Goal: Task Accomplishment & Management: Use online tool/utility

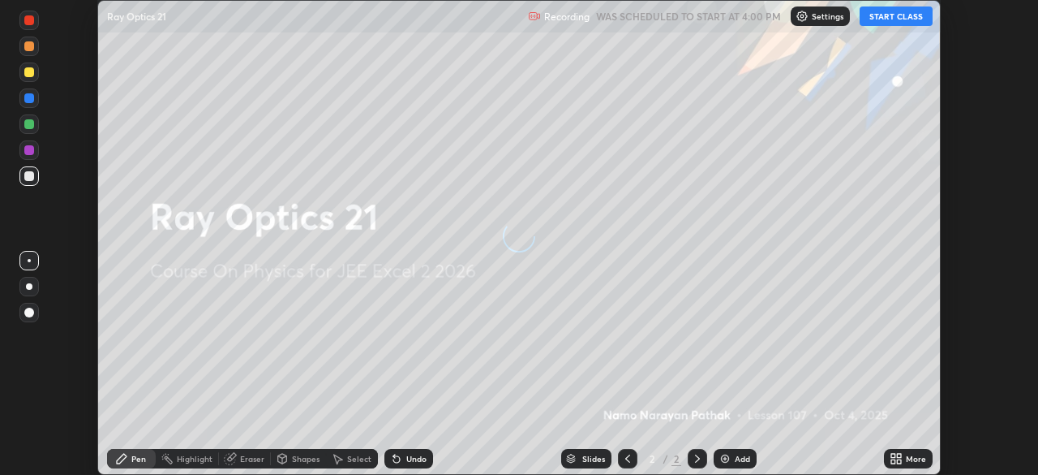
scroll to position [475, 1037]
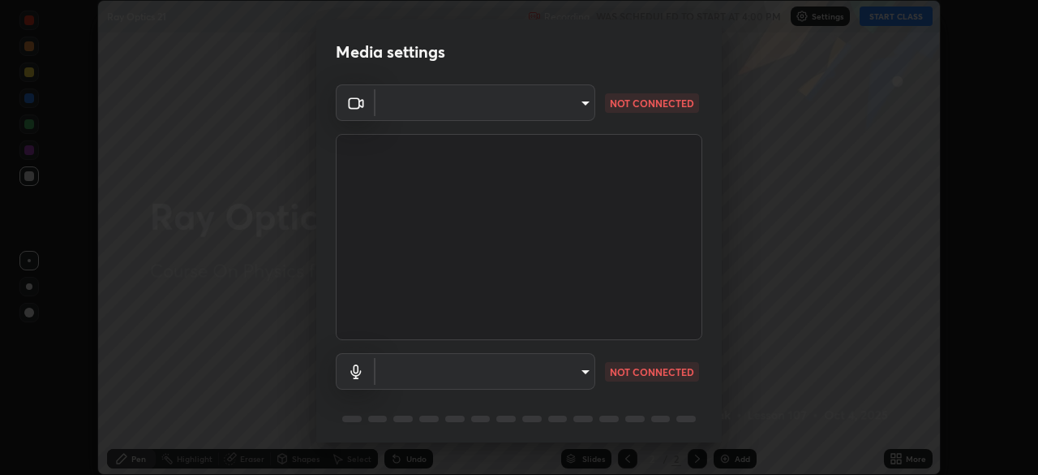
type input "134d1b19bf6860d587459906a7679876aeb3e381516b9be6bb745b9f97a347e3"
type input "communications"
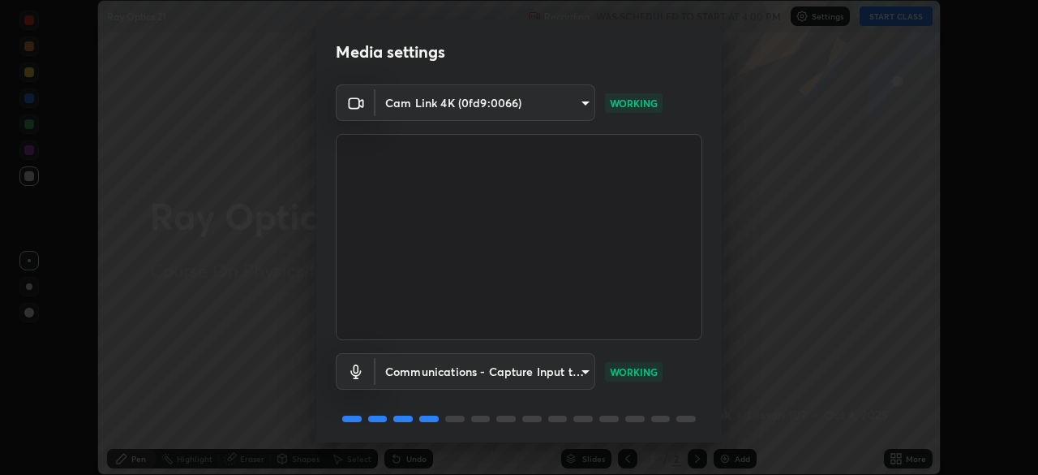
scroll to position [58, 0]
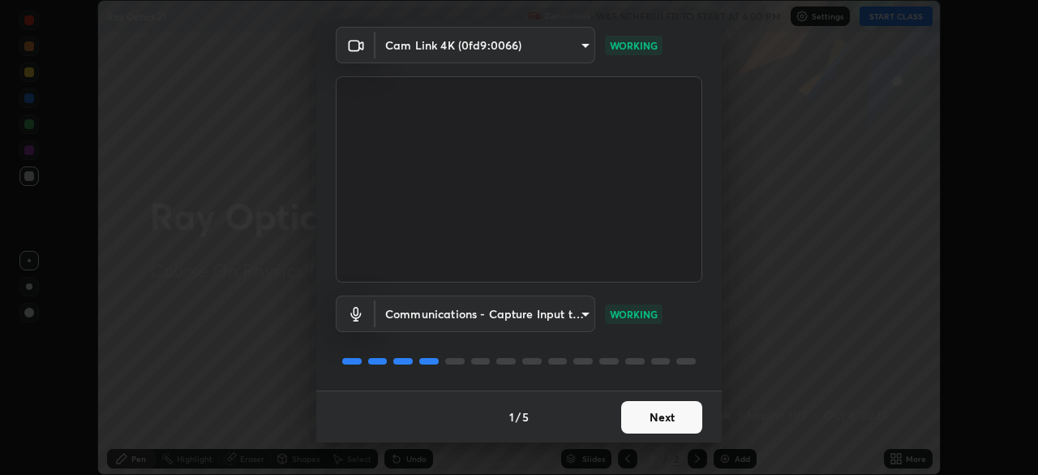
click at [681, 419] on button "Next" at bounding box center [661, 417] width 81 height 32
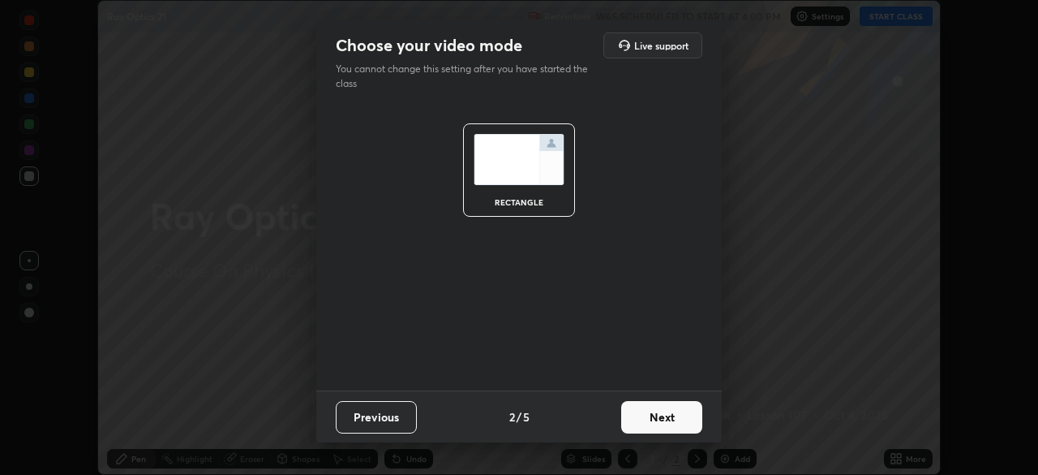
click at [691, 423] on button "Next" at bounding box center [661, 417] width 81 height 32
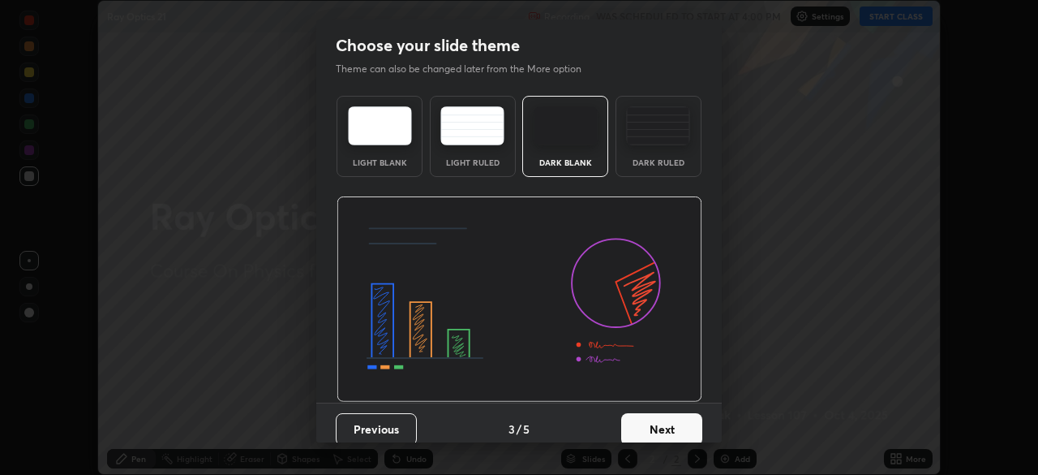
click at [688, 425] on button "Next" at bounding box center [661, 429] width 81 height 32
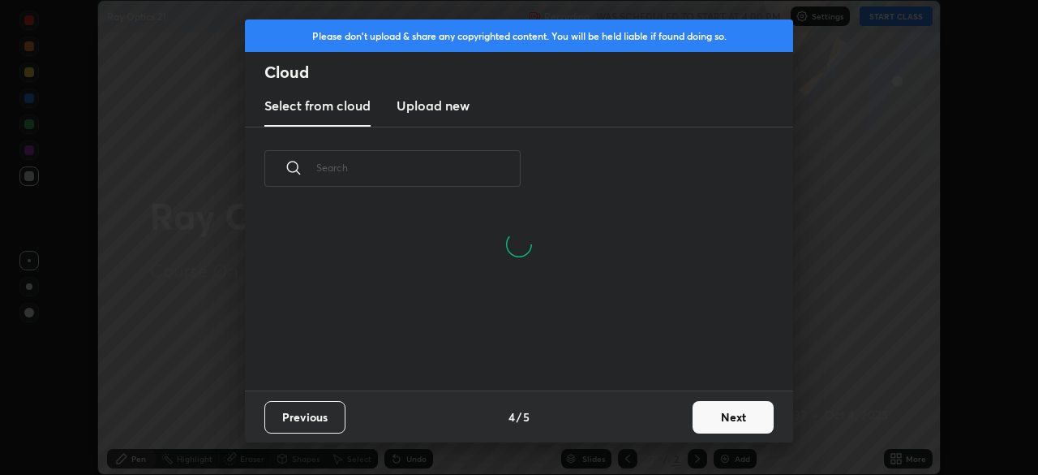
click at [724, 422] on button "Next" at bounding box center [733, 417] width 81 height 32
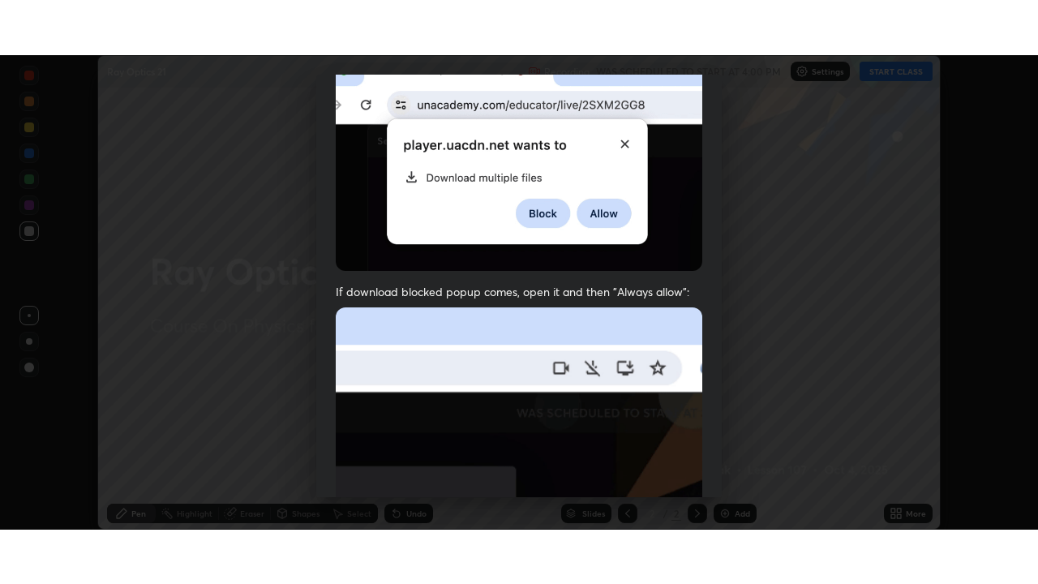
scroll to position [389, 0]
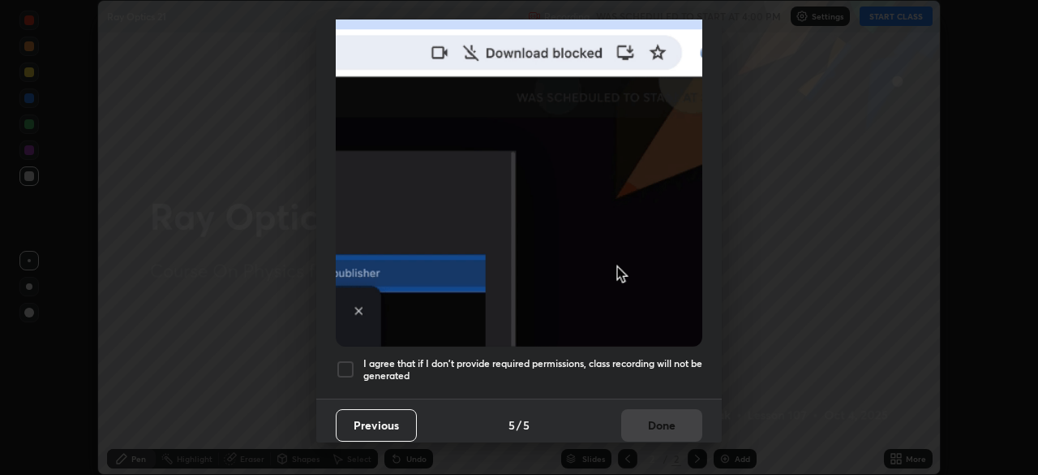
click at [345, 361] on div at bounding box center [345, 368] width 19 height 19
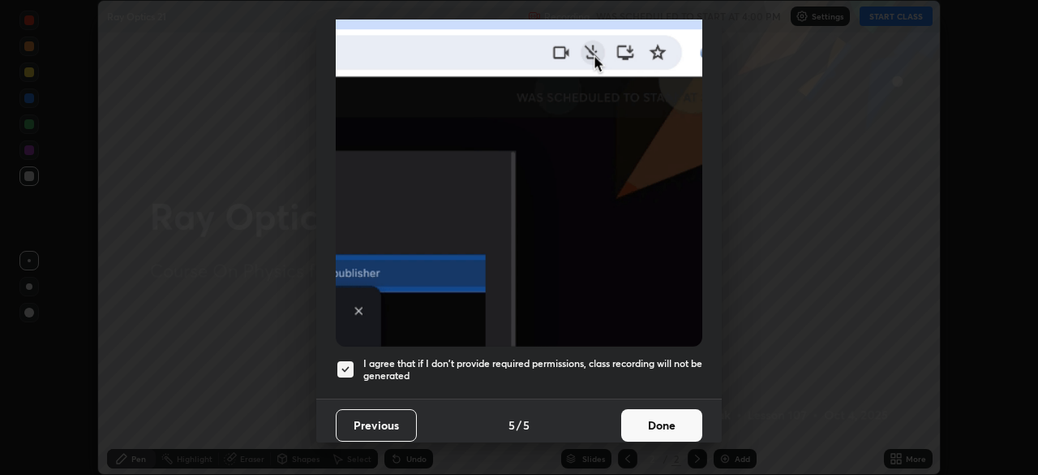
click at [664, 418] on button "Done" at bounding box center [661, 425] width 81 height 32
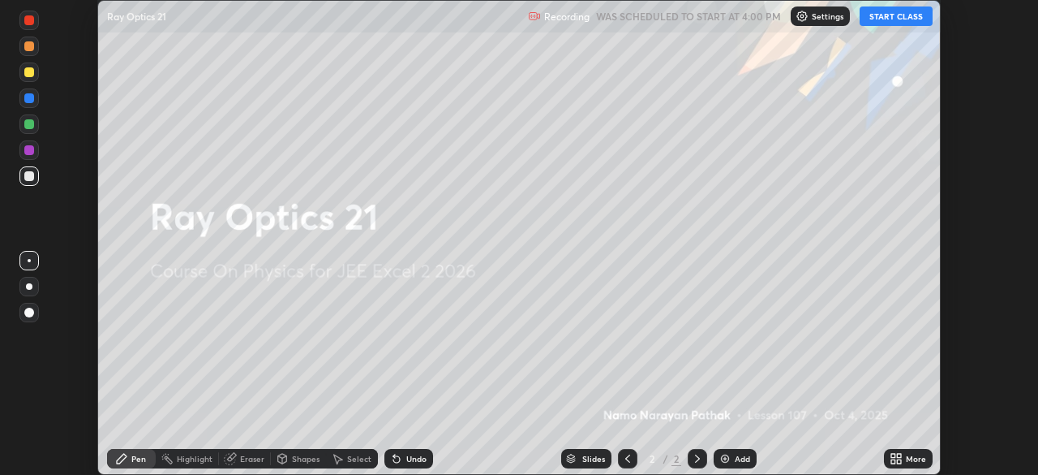
click at [896, 19] on button "START CLASS" at bounding box center [896, 15] width 73 height 19
click at [896, 458] on icon at bounding box center [896, 458] width 13 height 13
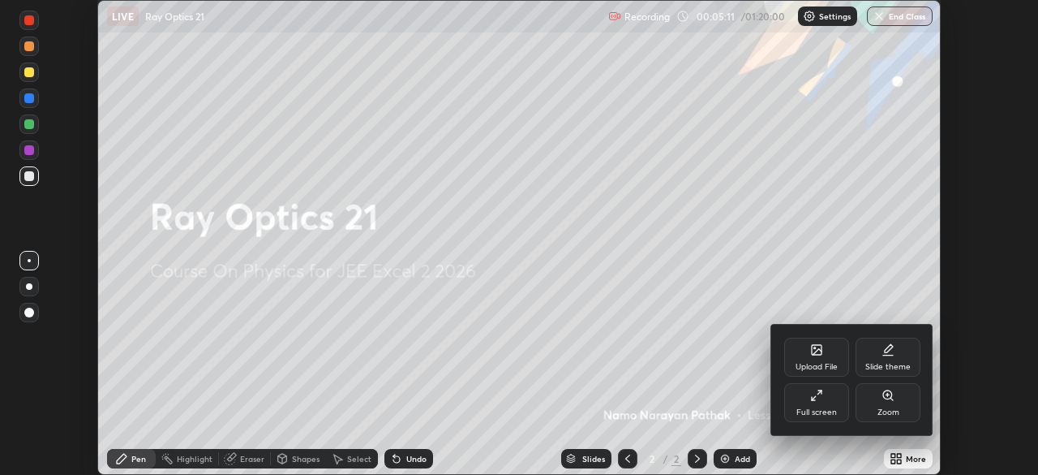
click at [833, 409] on div "Full screen" at bounding box center [817, 412] width 41 height 8
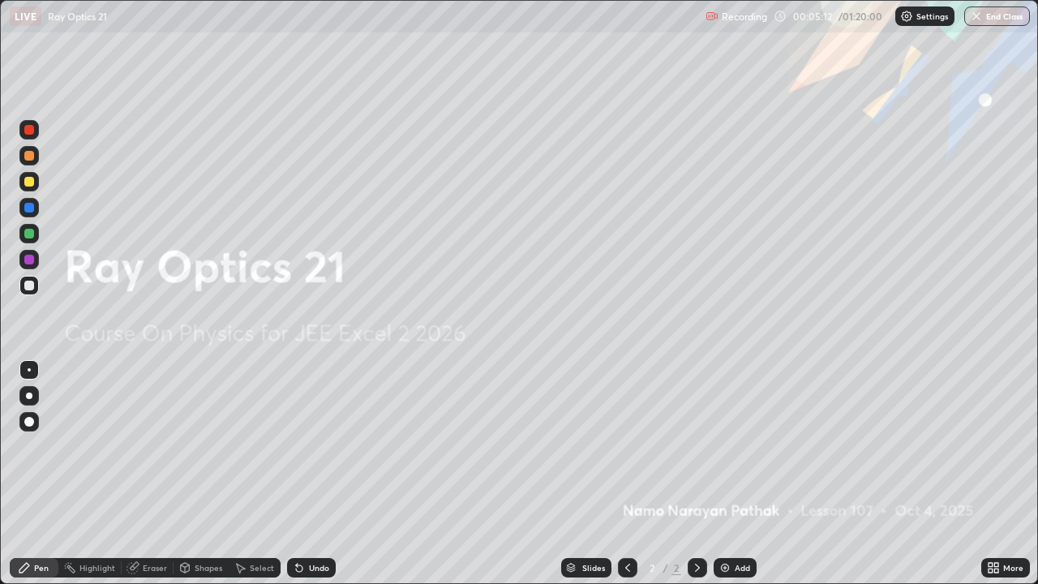
scroll to position [584, 1038]
click at [728, 474] on img at bounding box center [725, 567] width 13 height 13
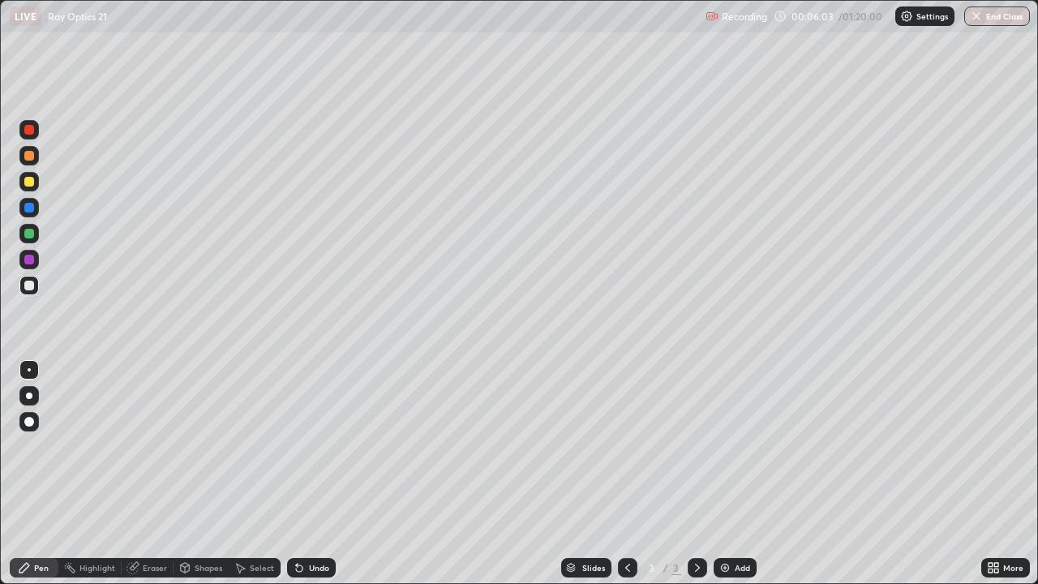
click at [31, 160] on div at bounding box center [29, 156] width 10 height 10
click at [251, 474] on div "Select" at bounding box center [262, 568] width 24 height 8
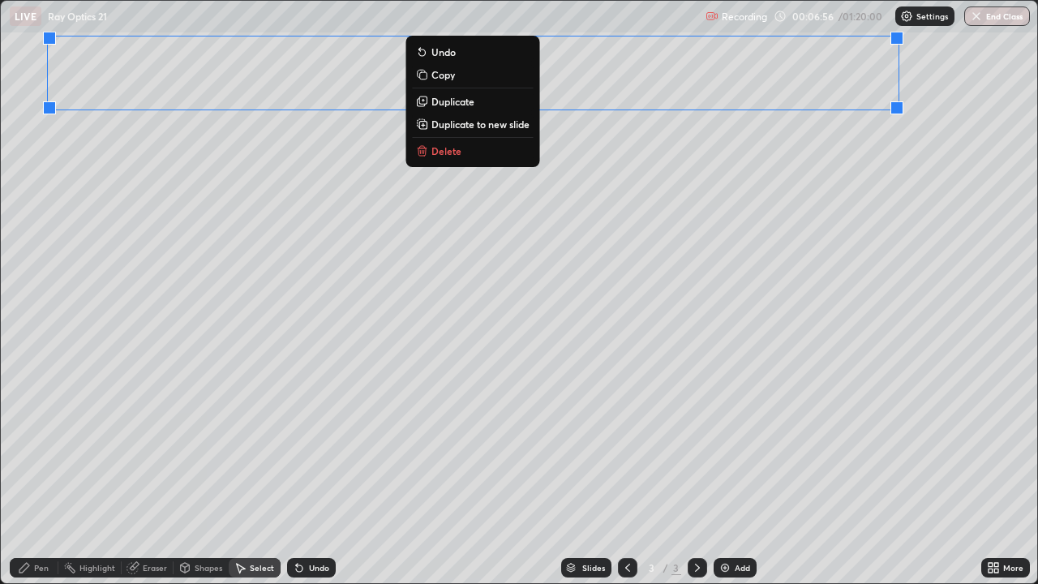
click at [389, 225] on div "0 ° Undo Copy Duplicate Duplicate to new slide Delete" at bounding box center [519, 292] width 1037 height 582
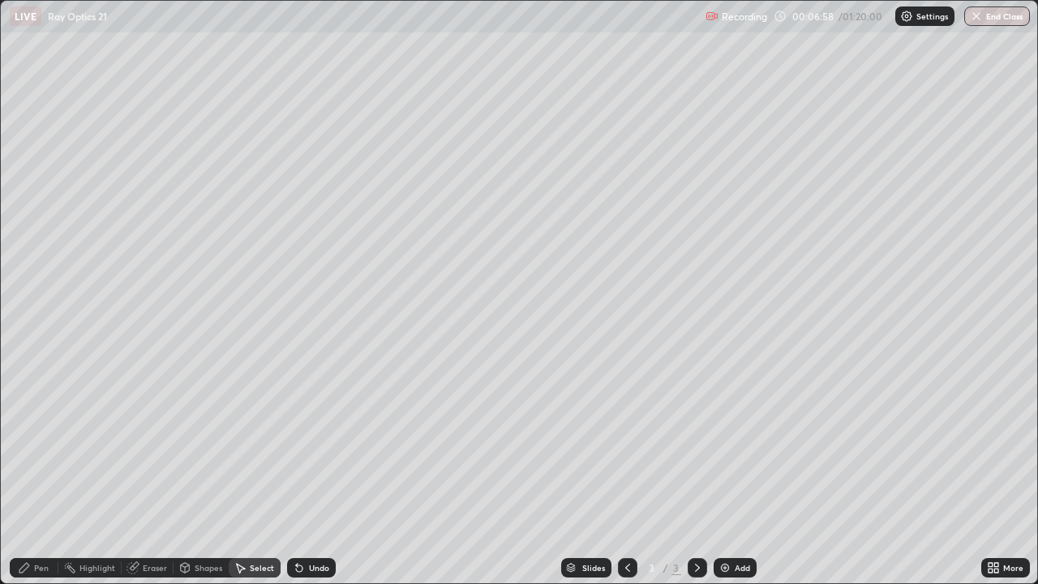
click at [48, 474] on div "Pen" at bounding box center [41, 568] width 15 height 8
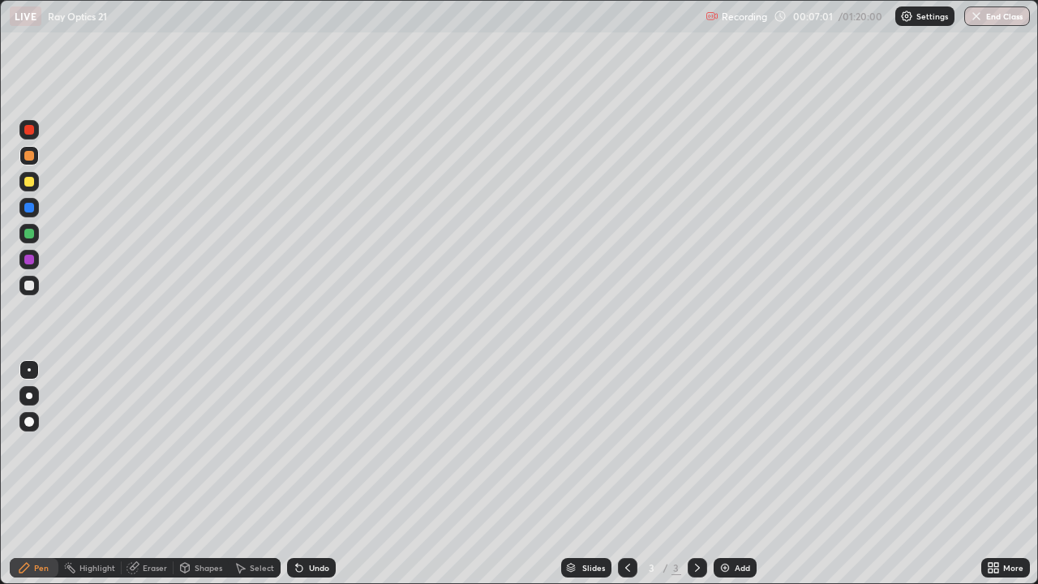
click at [29, 205] on div at bounding box center [29, 208] width 10 height 10
click at [30, 260] on div at bounding box center [29, 260] width 10 height 10
click at [32, 284] on div at bounding box center [29, 286] width 10 height 10
click at [32, 184] on div at bounding box center [29, 182] width 10 height 10
click at [28, 157] on div at bounding box center [29, 156] width 10 height 10
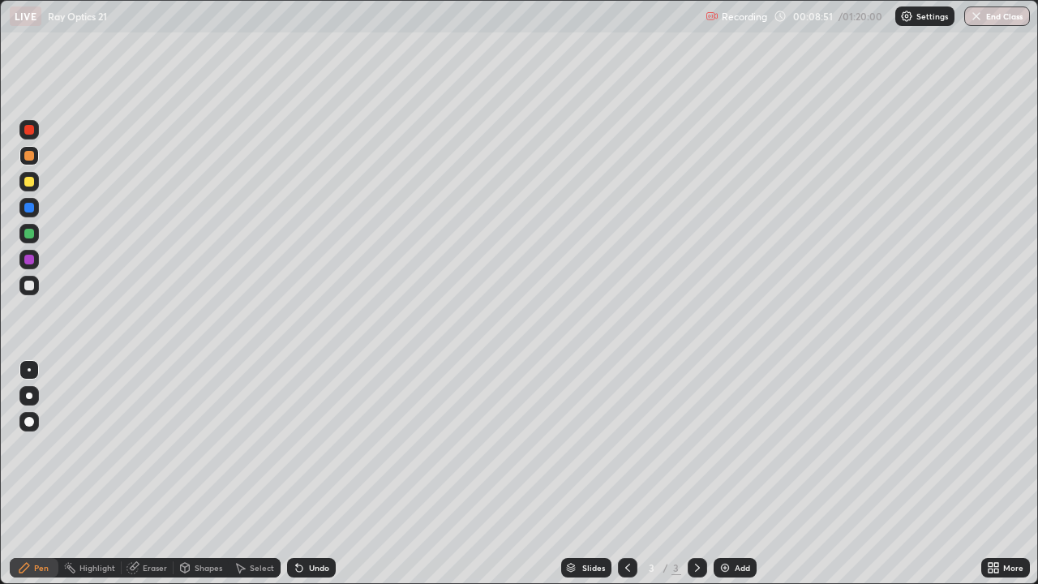
click at [30, 234] on div at bounding box center [29, 234] width 10 height 10
click at [28, 151] on div at bounding box center [29, 156] width 10 height 10
click at [161, 474] on div "Eraser" at bounding box center [155, 568] width 24 height 8
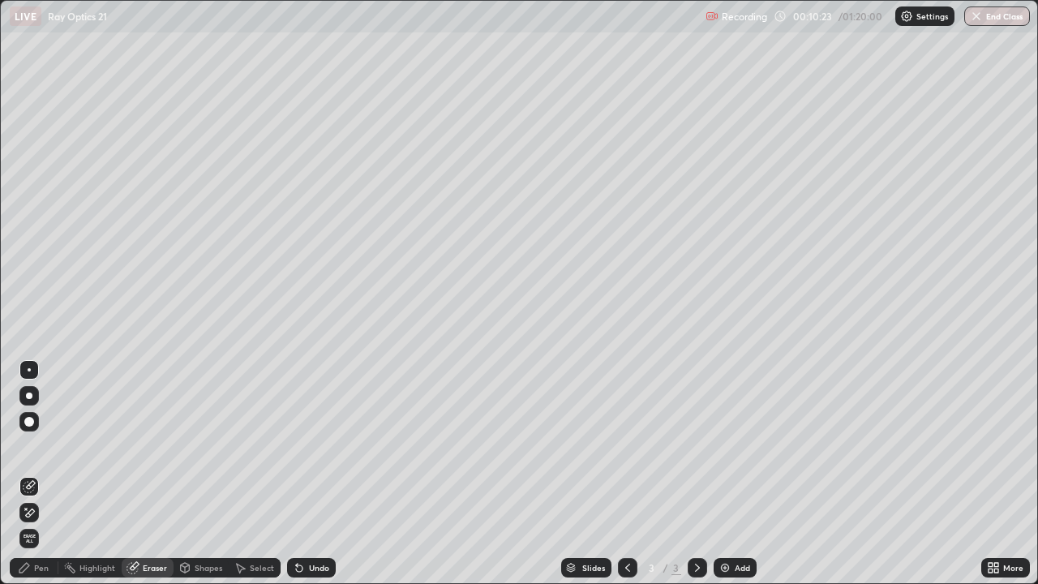
click at [45, 474] on div "Pen" at bounding box center [34, 567] width 49 height 19
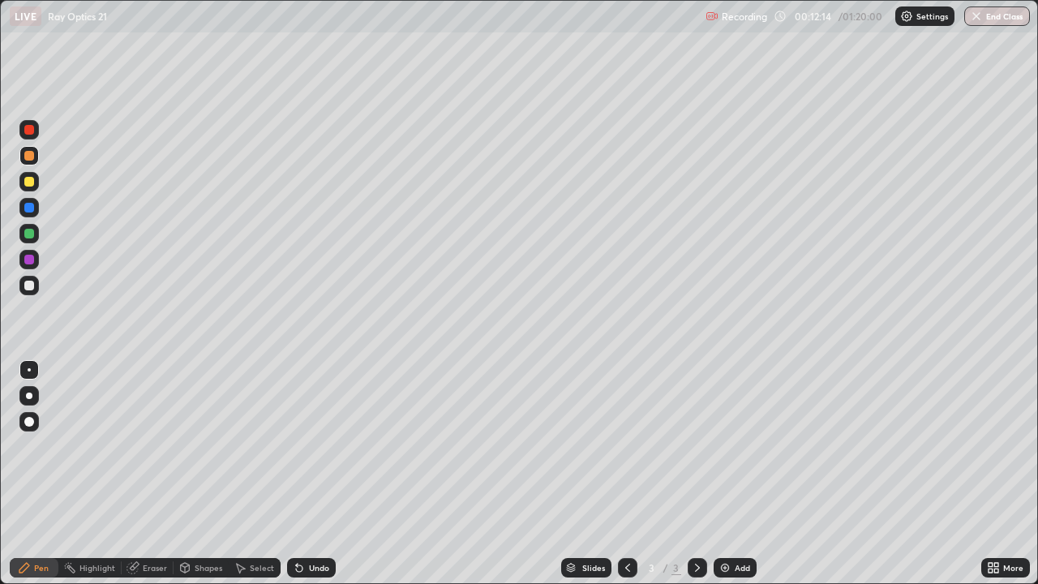
click at [33, 283] on div at bounding box center [29, 286] width 10 height 10
click at [32, 184] on div at bounding box center [29, 182] width 10 height 10
click at [726, 474] on img at bounding box center [725, 567] width 13 height 13
click at [33, 153] on div at bounding box center [29, 156] width 10 height 10
click at [29, 230] on div at bounding box center [29, 234] width 10 height 10
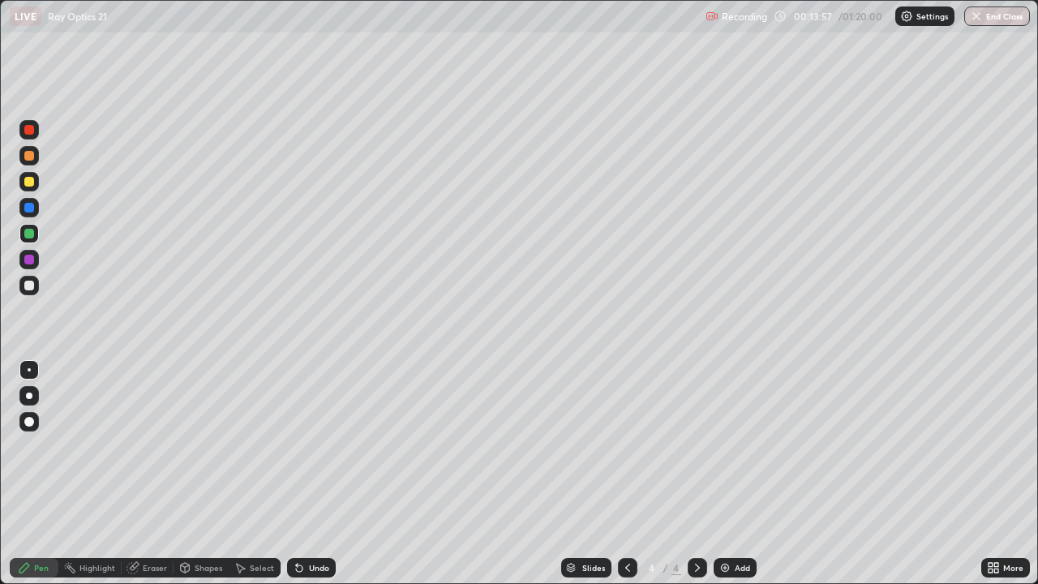
click at [32, 263] on div at bounding box center [29, 260] width 10 height 10
click at [725, 474] on img at bounding box center [725, 567] width 13 height 13
click at [30, 155] on div at bounding box center [29, 156] width 10 height 10
click at [29, 203] on div at bounding box center [29, 208] width 10 height 10
click at [626, 474] on icon at bounding box center [627, 567] width 13 height 13
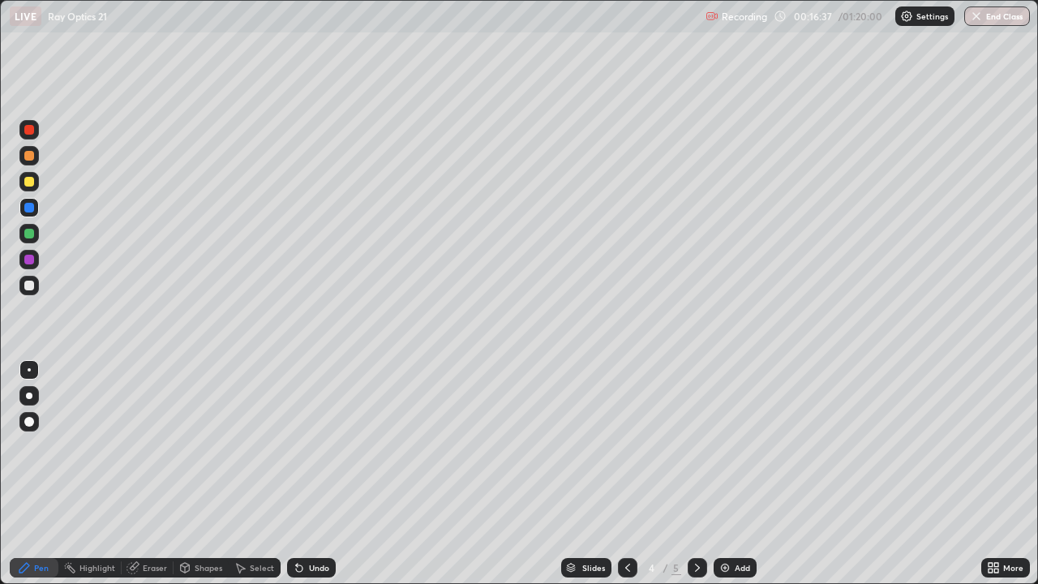
click at [626, 474] on icon at bounding box center [627, 567] width 13 height 13
click at [696, 474] on icon at bounding box center [697, 567] width 13 height 13
click at [702, 474] on div at bounding box center [697, 567] width 19 height 19
click at [626, 474] on icon at bounding box center [627, 567] width 13 height 13
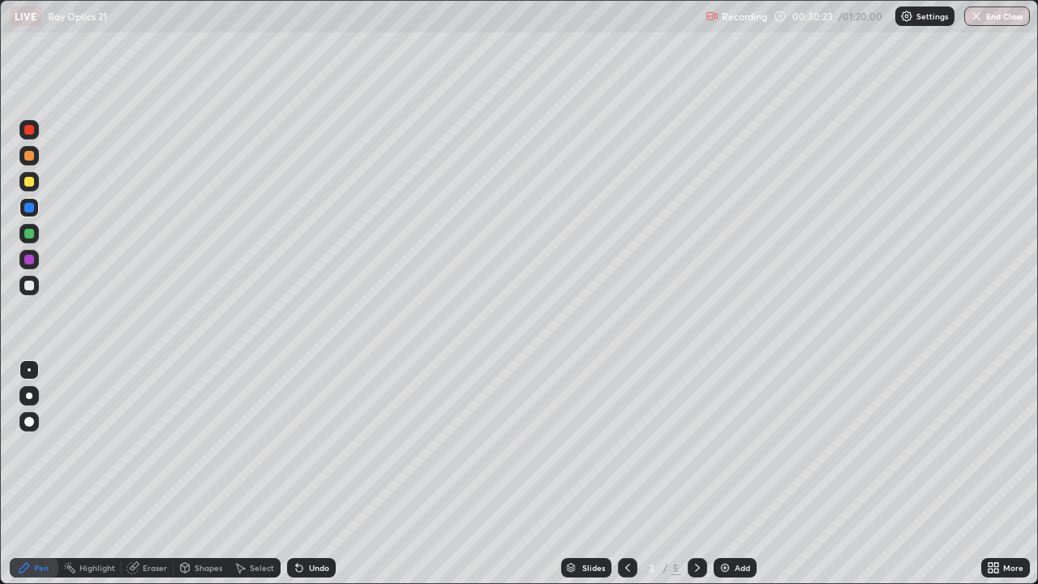
click at [729, 474] on img at bounding box center [725, 567] width 13 height 13
click at [31, 159] on div at bounding box center [29, 156] width 10 height 10
click at [32, 205] on div at bounding box center [29, 208] width 10 height 10
click at [731, 474] on div "Add" at bounding box center [735, 567] width 43 height 19
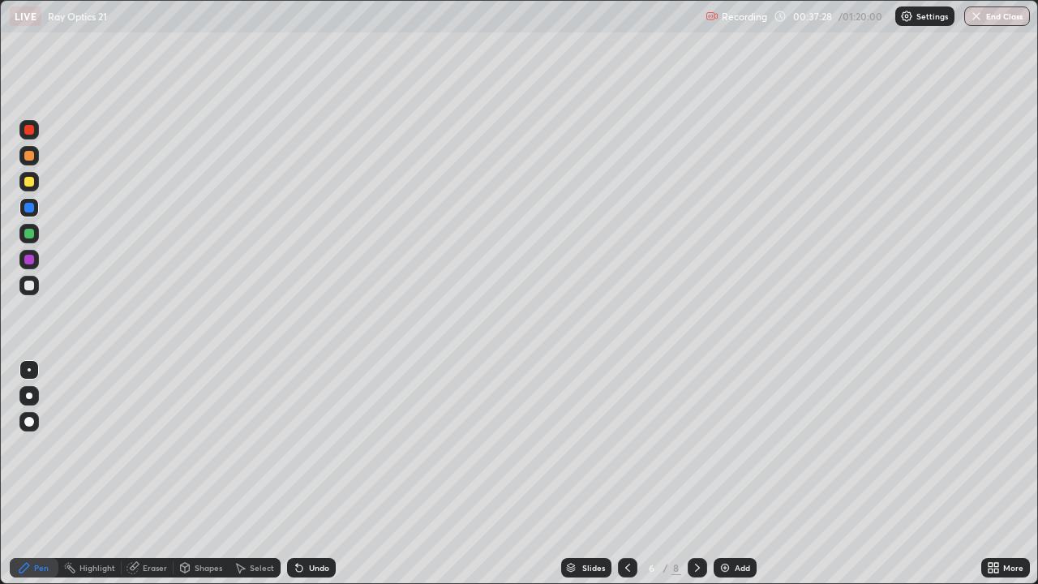
click at [30, 156] on div at bounding box center [29, 156] width 10 height 10
click at [31, 232] on div at bounding box center [29, 234] width 10 height 10
click at [28, 159] on div at bounding box center [29, 156] width 10 height 10
click at [30, 286] on div at bounding box center [29, 286] width 10 height 10
click at [30, 152] on div at bounding box center [29, 156] width 10 height 10
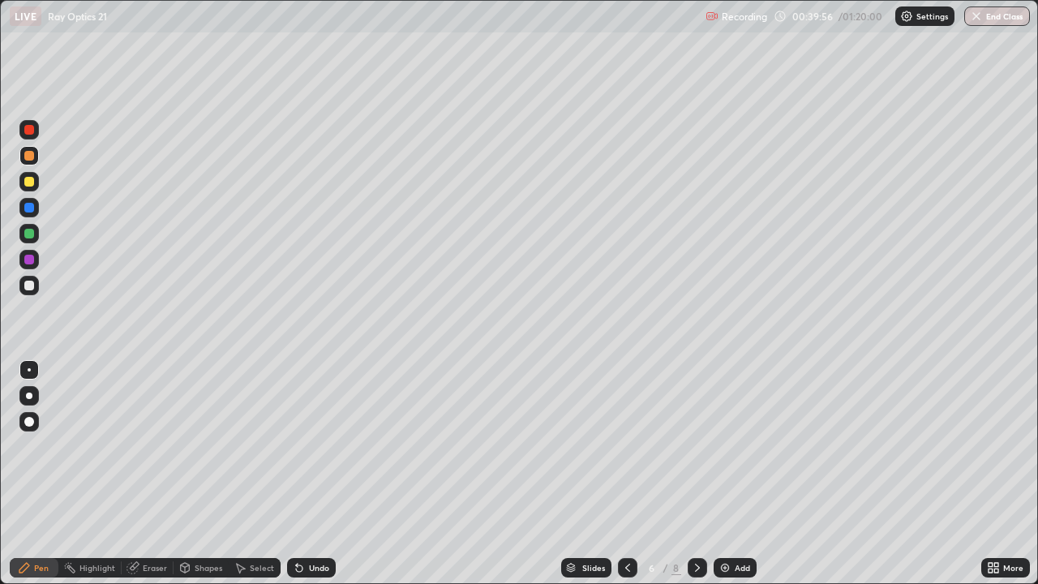
click at [29, 206] on div at bounding box center [29, 208] width 10 height 10
click at [37, 231] on div at bounding box center [28, 233] width 19 height 19
click at [698, 474] on icon at bounding box center [697, 567] width 13 height 13
click at [696, 474] on icon at bounding box center [697, 567] width 13 height 13
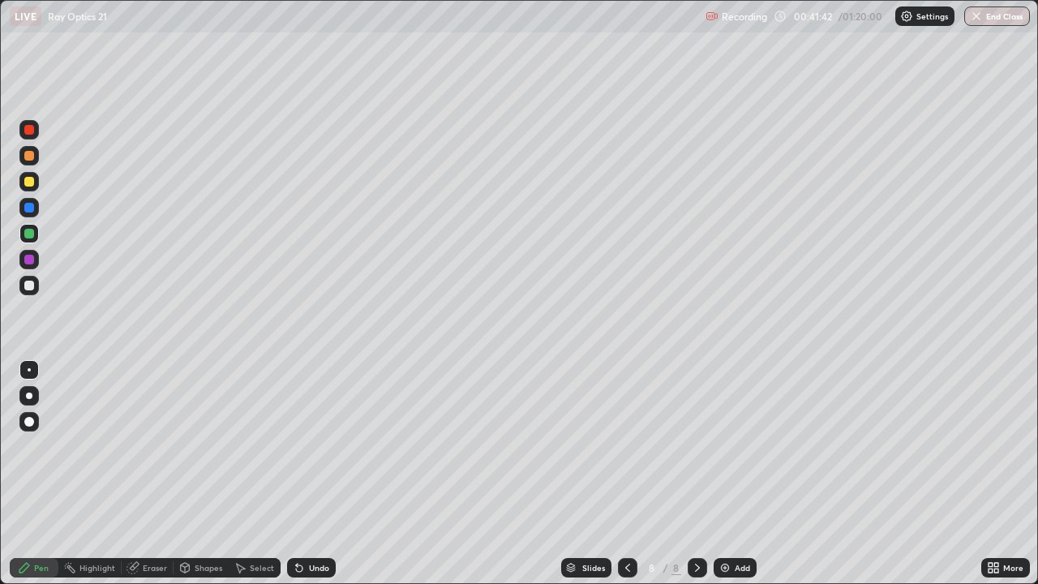
click at [728, 474] on img at bounding box center [725, 567] width 13 height 13
click at [30, 151] on div at bounding box center [29, 156] width 10 height 10
click at [31, 205] on div at bounding box center [29, 208] width 10 height 10
click at [32, 259] on div at bounding box center [29, 260] width 10 height 10
click at [153, 474] on div "Eraser" at bounding box center [155, 568] width 24 height 8
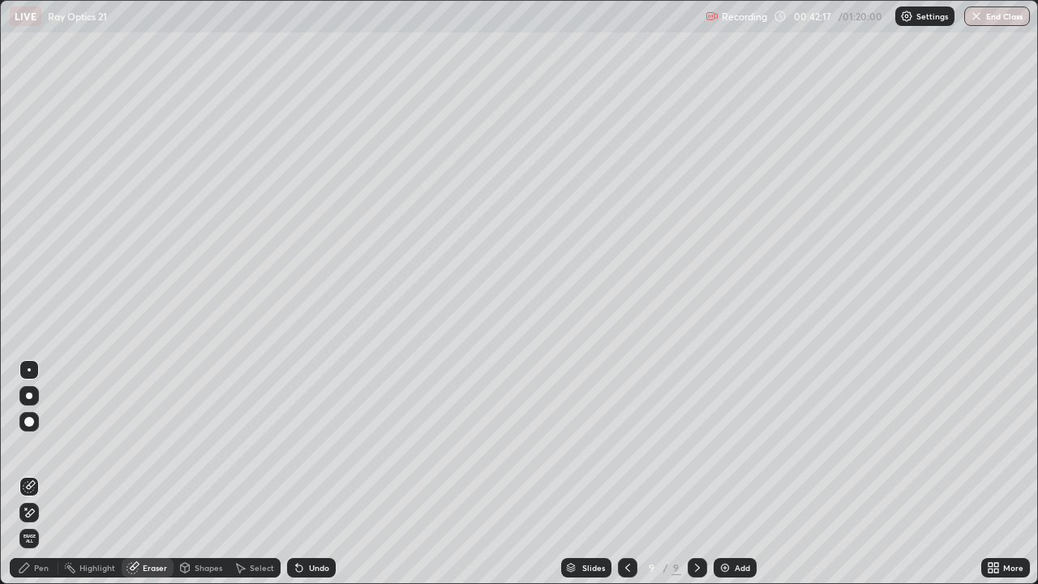
click at [41, 474] on div "Pen" at bounding box center [34, 567] width 49 height 19
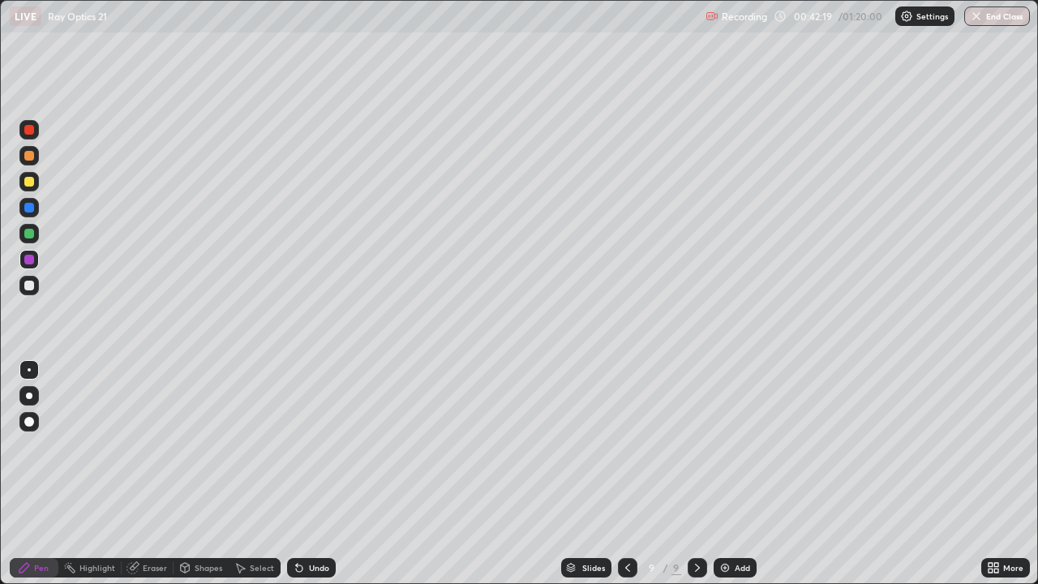
click at [30, 232] on div at bounding box center [29, 234] width 10 height 10
click at [36, 207] on div at bounding box center [28, 207] width 19 height 19
click at [31, 264] on div at bounding box center [29, 260] width 10 height 10
click at [30, 286] on div at bounding box center [29, 286] width 10 height 10
click at [32, 159] on div at bounding box center [29, 156] width 10 height 10
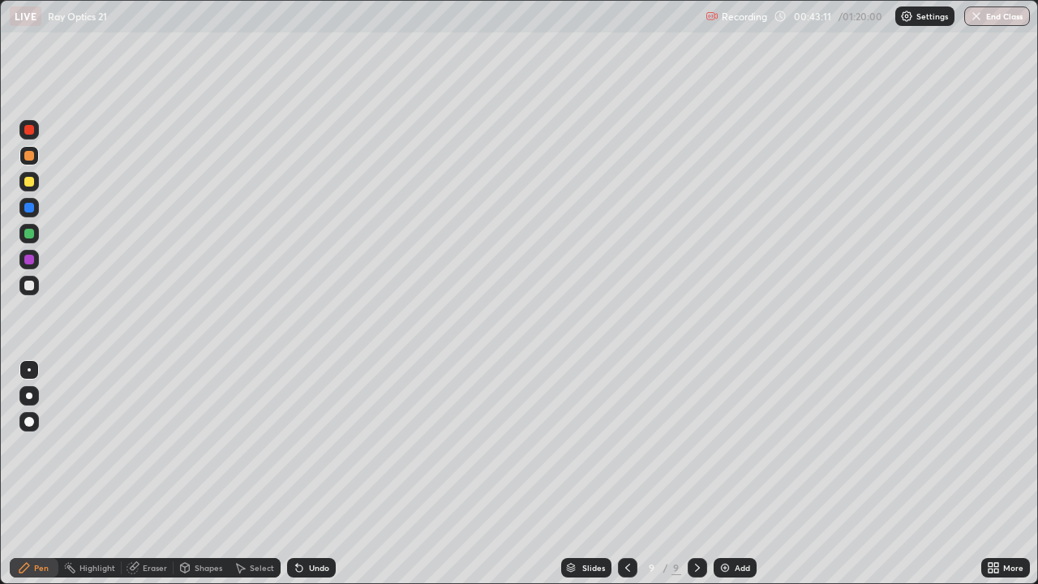
click at [159, 474] on div "Eraser" at bounding box center [155, 568] width 24 height 8
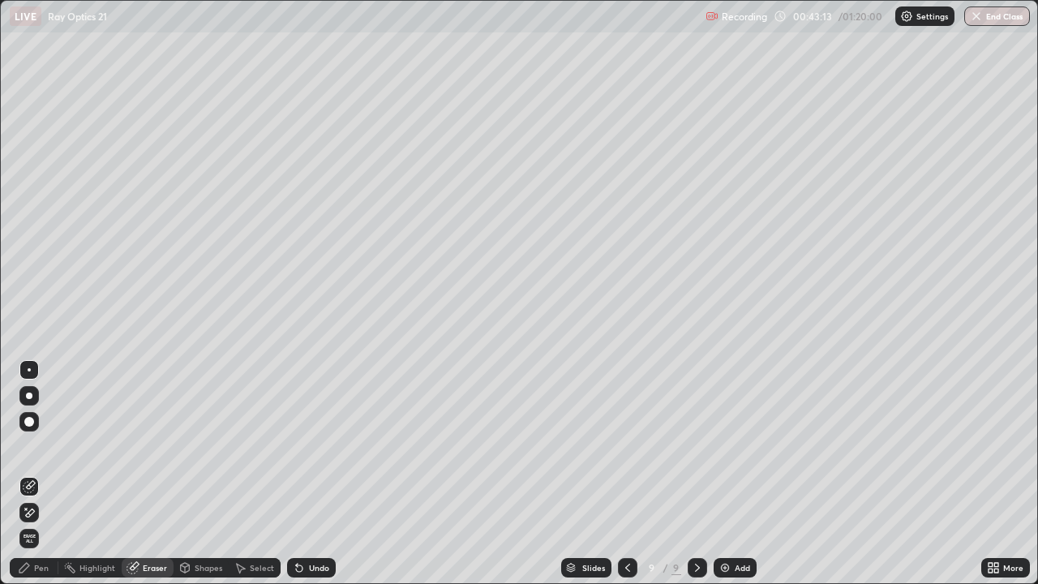
click at [43, 474] on div "Pen" at bounding box center [34, 567] width 49 height 19
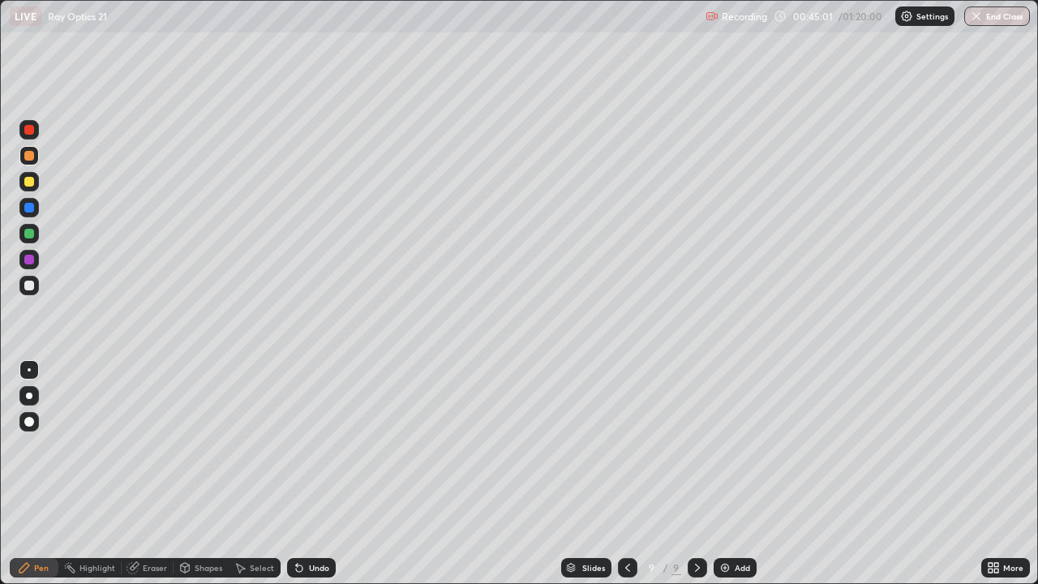
click at [626, 474] on icon at bounding box center [627, 567] width 13 height 13
click at [694, 474] on icon at bounding box center [697, 567] width 13 height 13
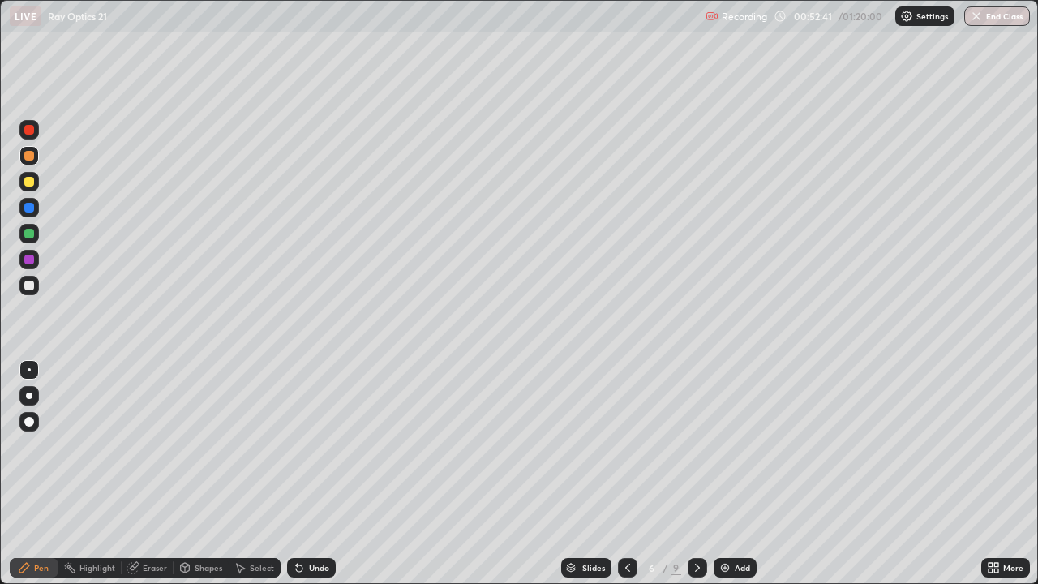
click at [696, 474] on icon at bounding box center [697, 567] width 13 height 13
click at [735, 474] on div "Add" at bounding box center [742, 568] width 15 height 8
click at [35, 208] on div at bounding box center [28, 207] width 19 height 19
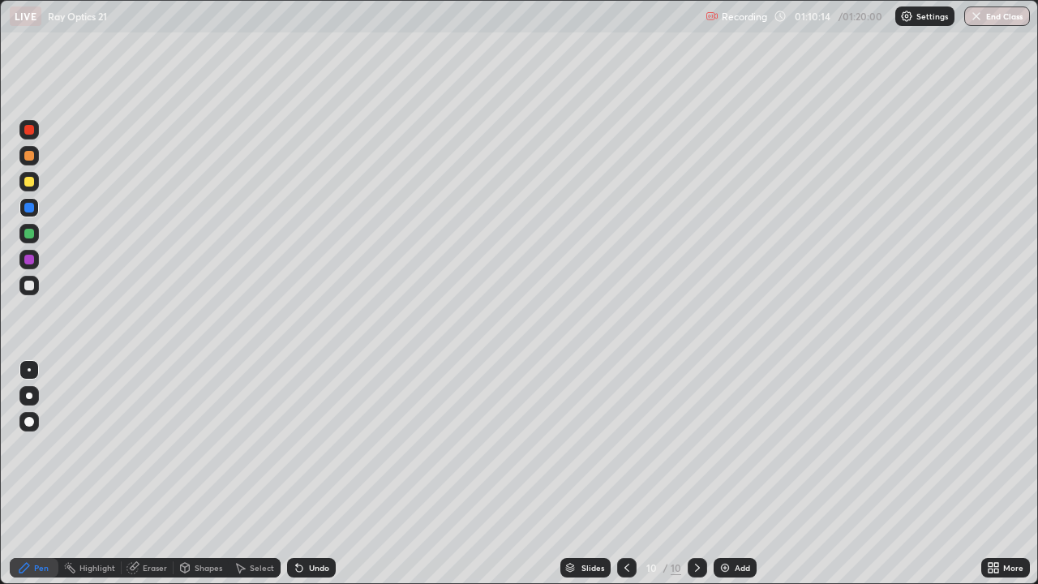
click at [625, 474] on icon at bounding box center [627, 567] width 13 height 13
click at [628, 474] on icon at bounding box center [627, 567] width 13 height 13
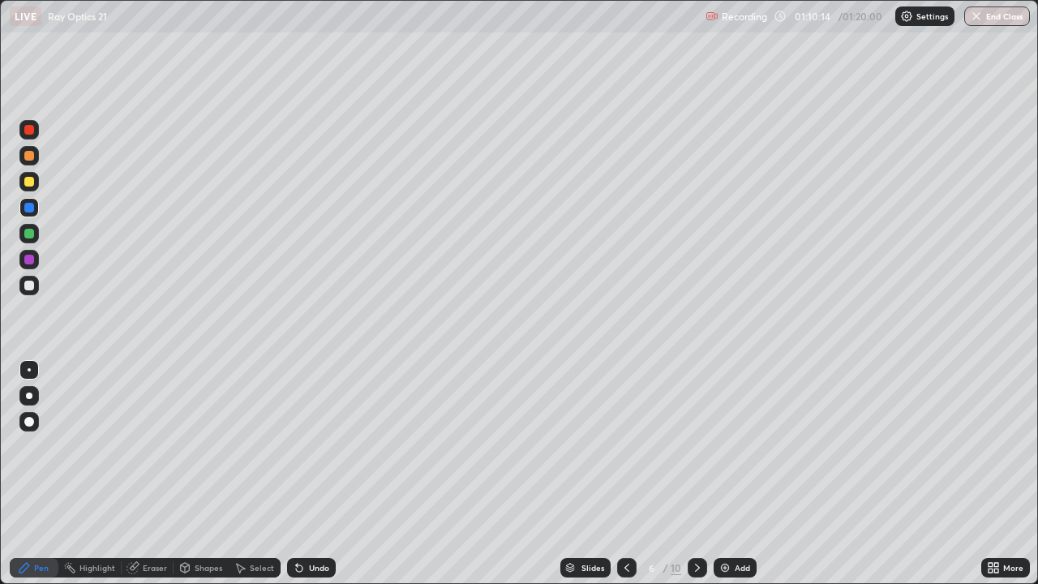
click at [628, 474] on icon at bounding box center [627, 567] width 13 height 13
click at [625, 474] on icon at bounding box center [627, 567] width 13 height 13
click at [631, 474] on icon at bounding box center [627, 567] width 13 height 13
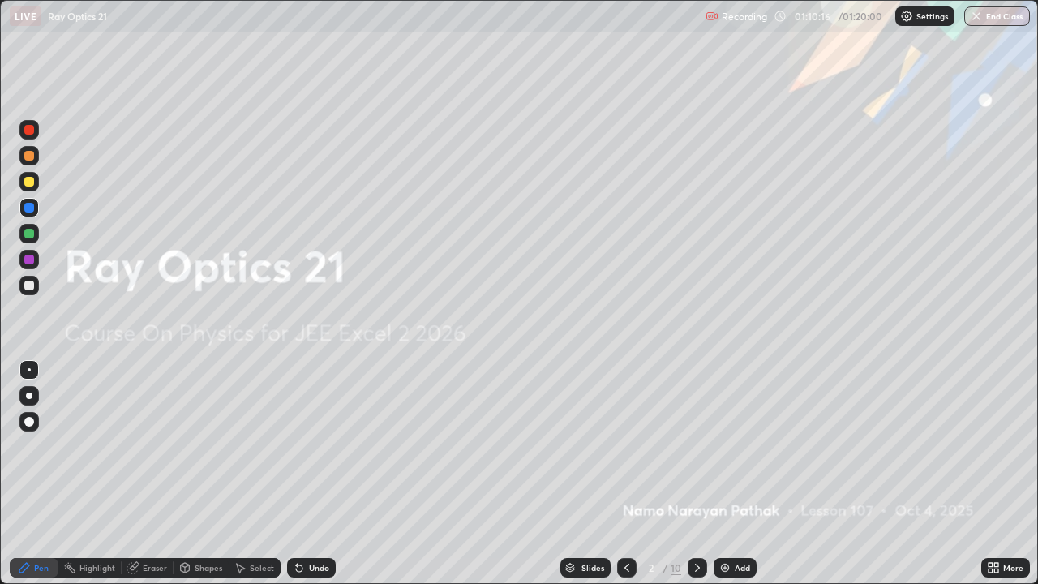
click at [625, 474] on icon at bounding box center [627, 567] width 13 height 13
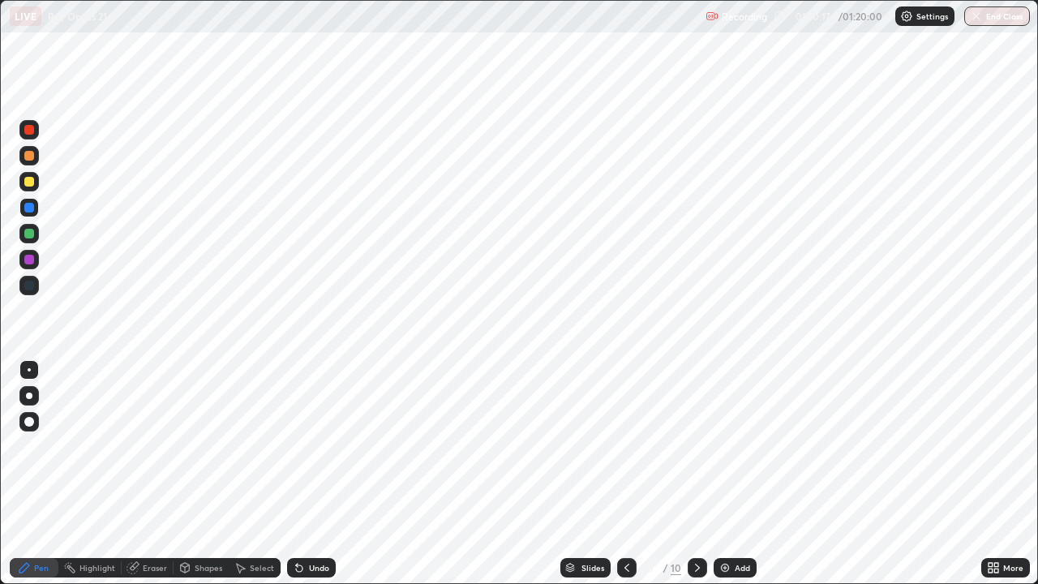
click at [696, 474] on icon at bounding box center [697, 567] width 13 height 13
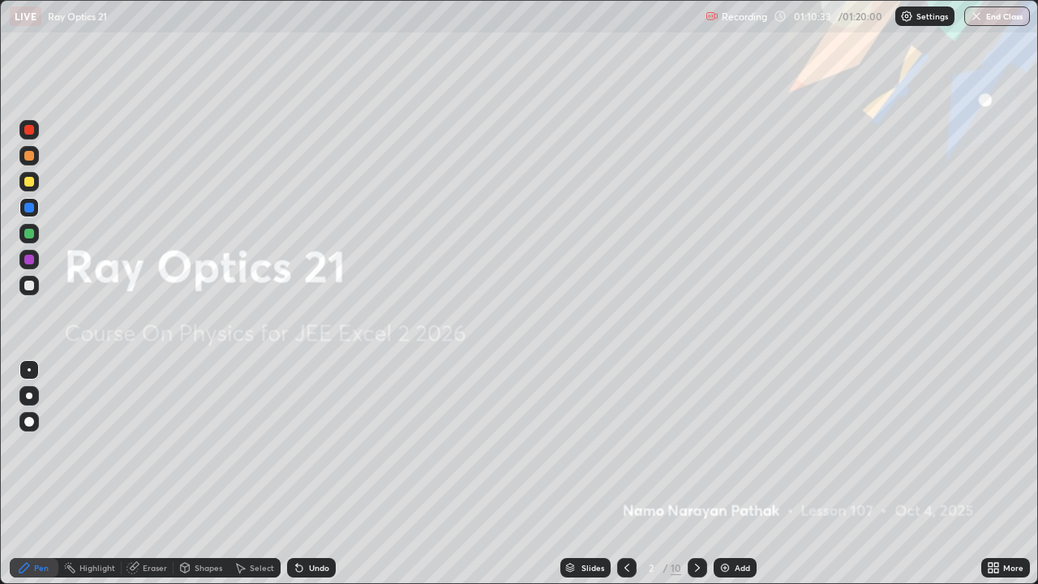
click at [996, 15] on button "End Class" at bounding box center [997, 15] width 66 height 19
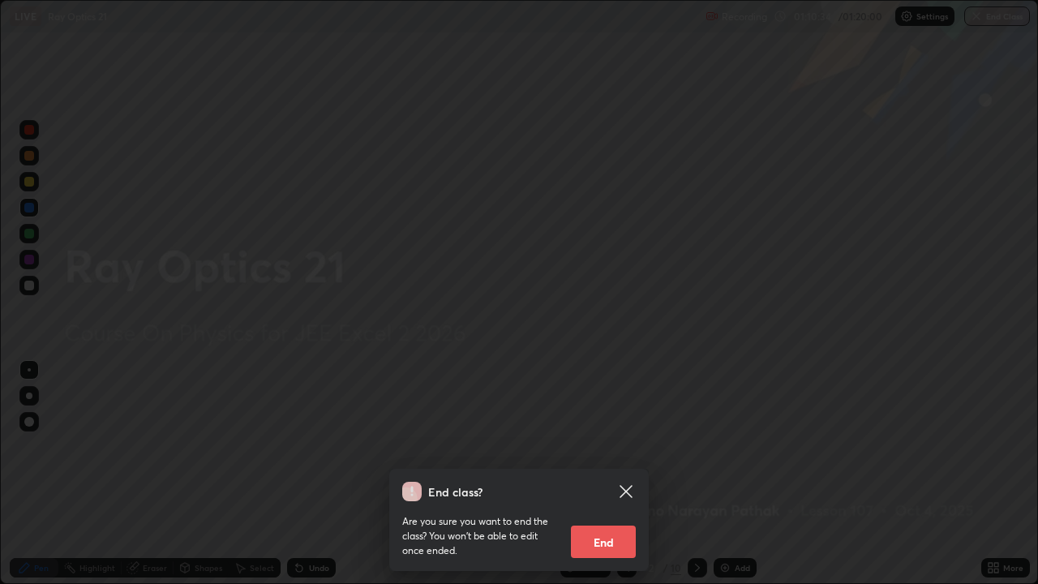
click at [604, 474] on button "End" at bounding box center [603, 542] width 65 height 32
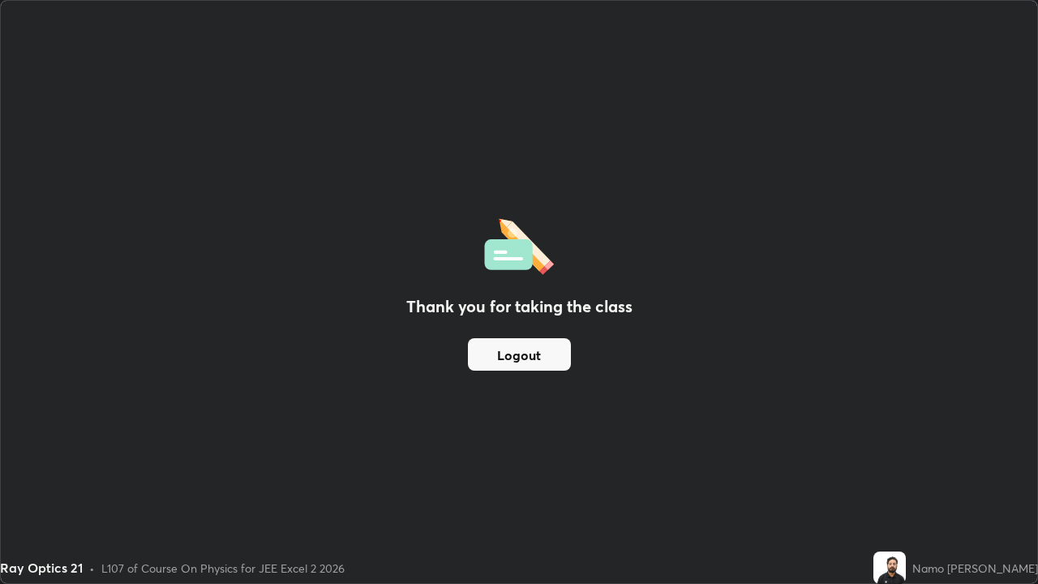
click at [539, 364] on button "Logout" at bounding box center [519, 354] width 103 height 32
